Goal: Transaction & Acquisition: Purchase product/service

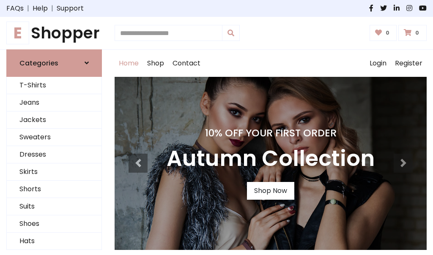
click at [217, 128] on h4 "10% Off Your First Order" at bounding box center [271, 133] width 208 height 12
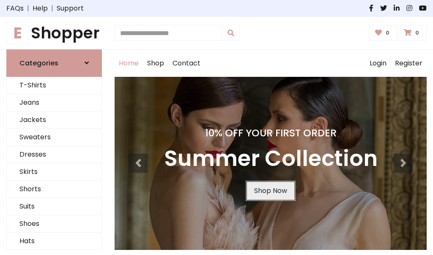
click at [270, 191] on link "Shop Now" at bounding box center [270, 191] width 47 height 18
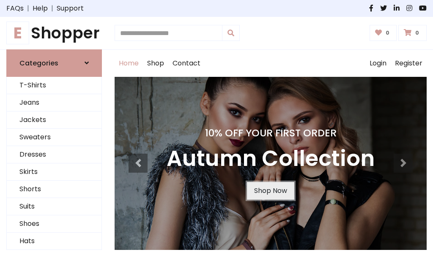
click at [270, 191] on link "Shop Now" at bounding box center [270, 191] width 47 height 18
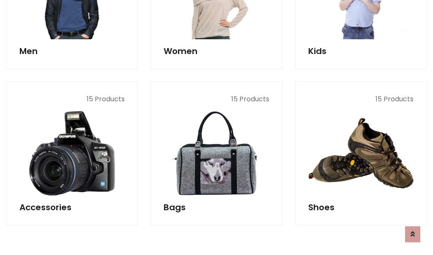
scroll to position [843, 0]
